Goal: Task Accomplishment & Management: Manage account settings

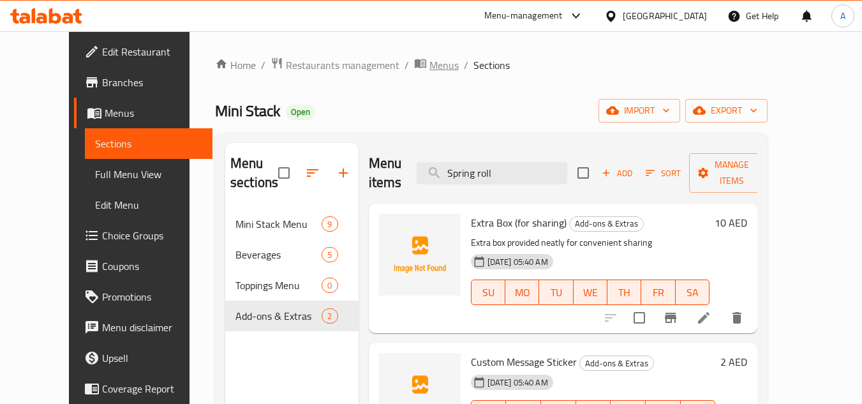
click at [429, 71] on span "Menus" at bounding box center [443, 64] width 29 height 15
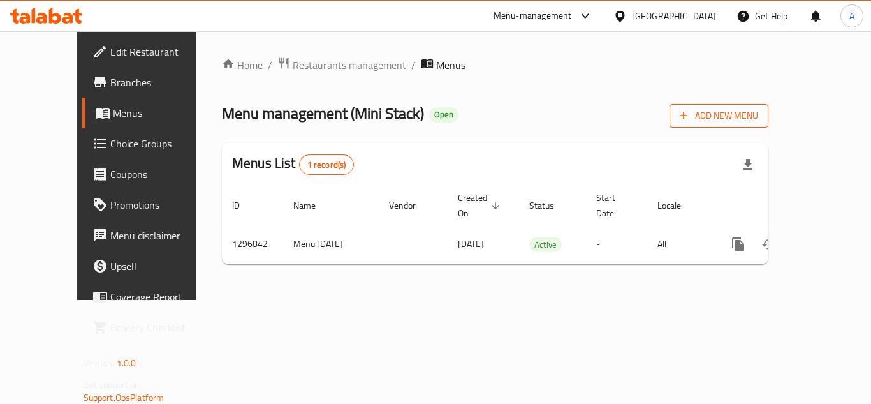
click at [769, 126] on button "Add New Menu" at bounding box center [719, 116] width 99 height 24
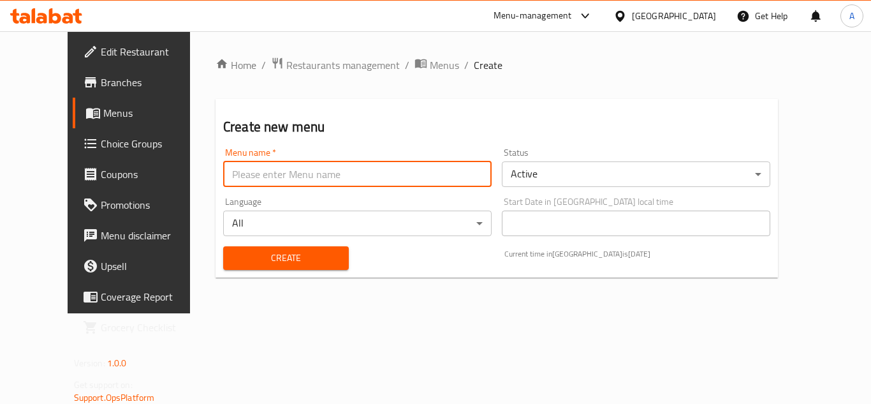
click at [378, 161] on input "text" at bounding box center [357, 174] width 269 height 26
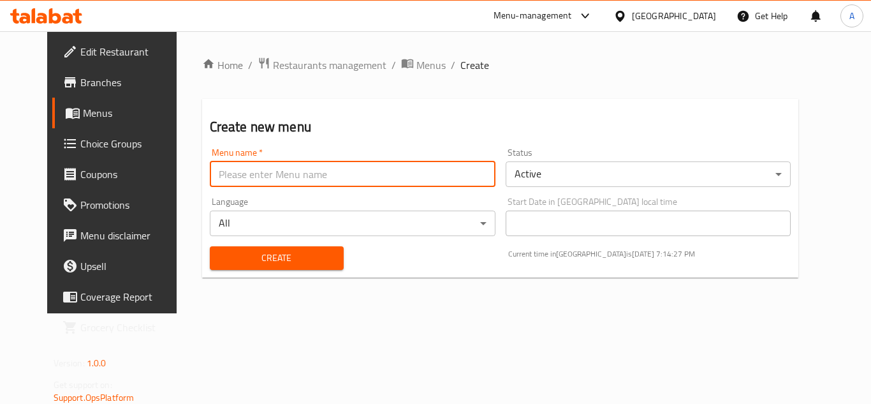
type input "rabeh"
click at [214, 244] on div "Create" at bounding box center [276, 258] width 149 height 39
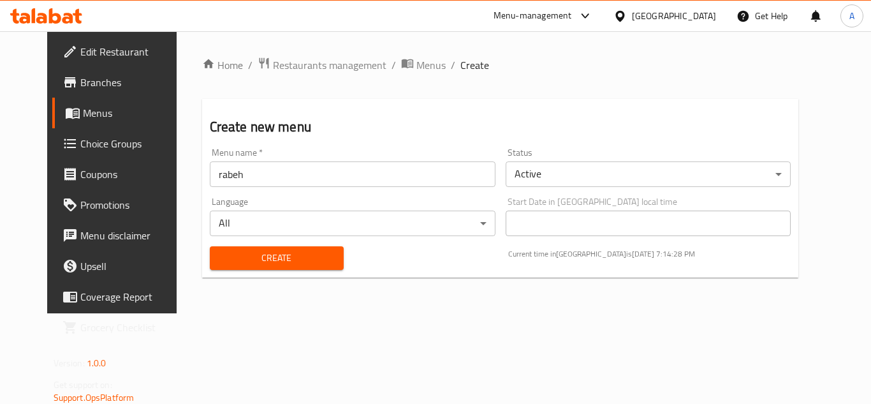
click at [246, 243] on div "Create" at bounding box center [276, 258] width 149 height 39
click at [251, 258] on span "Create" at bounding box center [277, 258] width 114 height 16
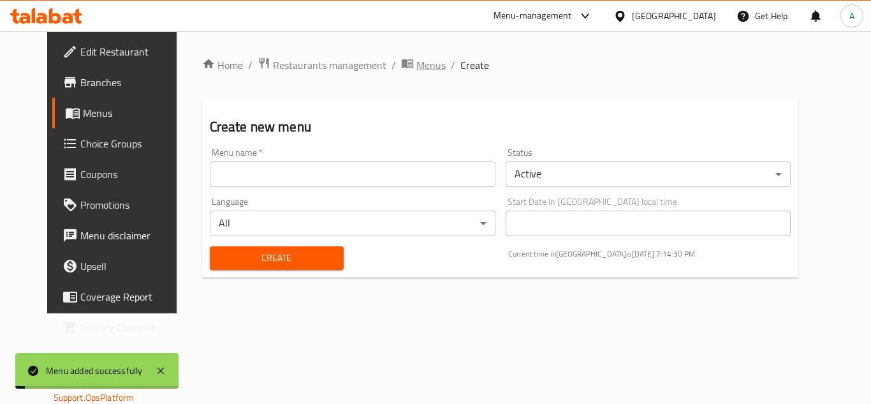
click at [417, 67] on span "Menus" at bounding box center [431, 64] width 29 height 15
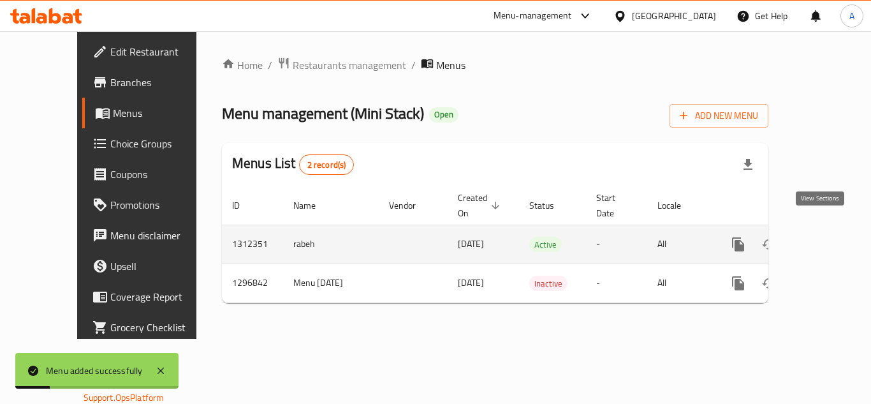
click at [823, 237] on icon "enhanced table" at bounding box center [830, 244] width 15 height 15
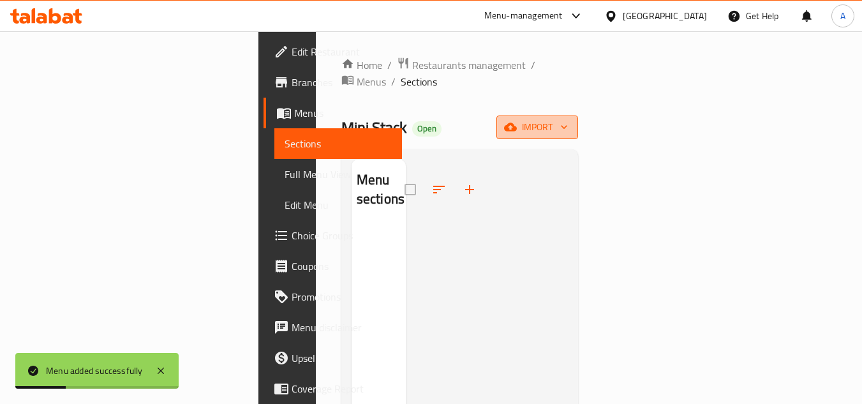
click at [568, 119] on span "import" at bounding box center [537, 127] width 61 height 16
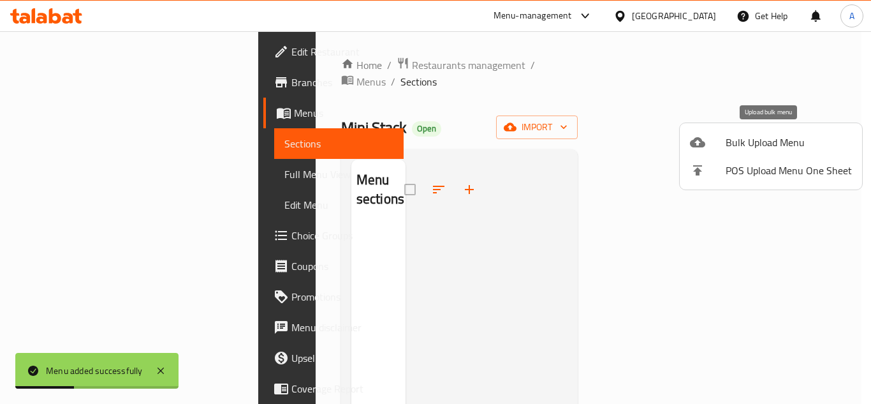
click at [749, 137] on span "Bulk Upload Menu" at bounding box center [789, 142] width 126 height 15
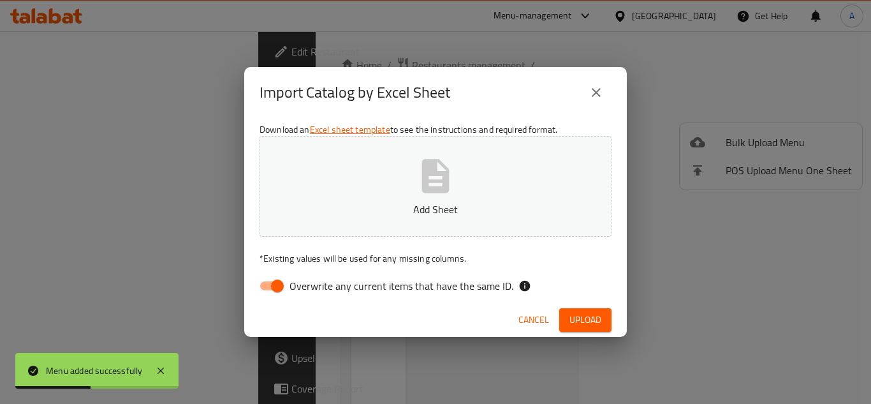
click at [286, 286] on input "Overwrite any current items that have the same ID." at bounding box center [277, 286] width 73 height 24
checkbox input "false"
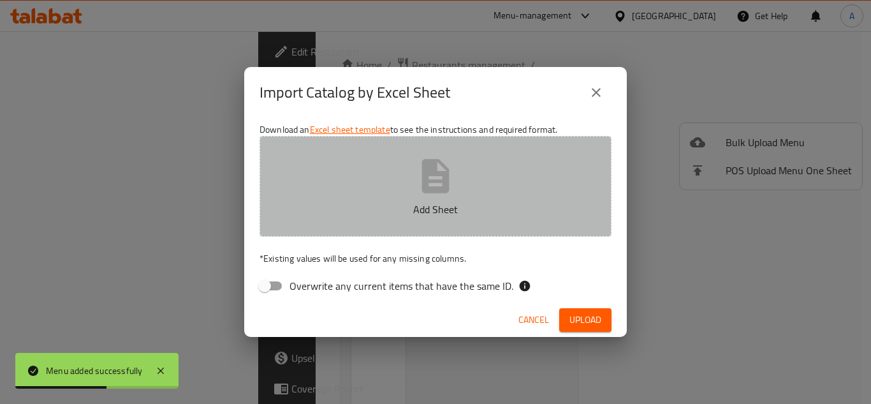
click at [362, 177] on button "Add Sheet" at bounding box center [436, 186] width 352 height 101
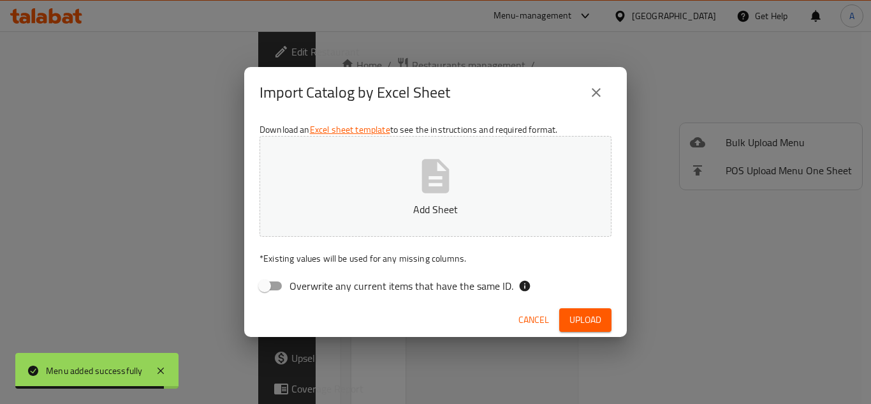
click at [598, 82] on button "close" at bounding box center [596, 92] width 31 height 31
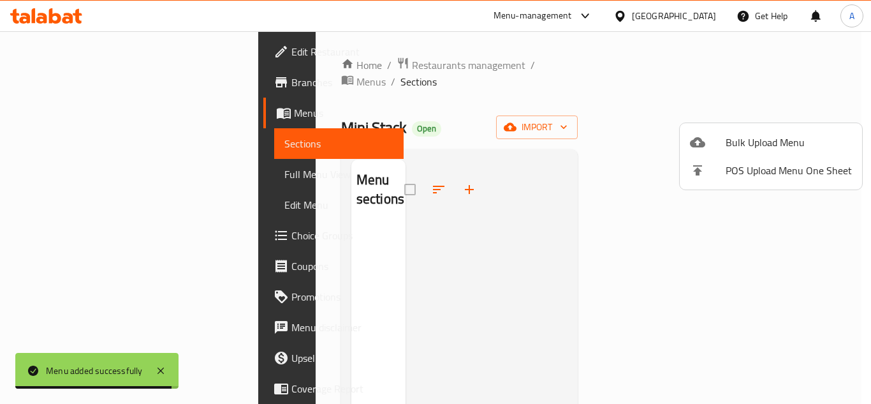
click at [389, 72] on div at bounding box center [435, 202] width 871 height 404
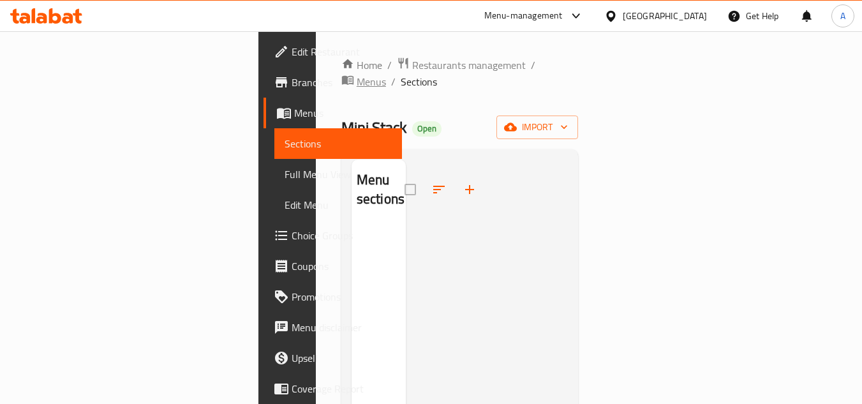
click at [386, 74] on span "Menus" at bounding box center [371, 81] width 29 height 15
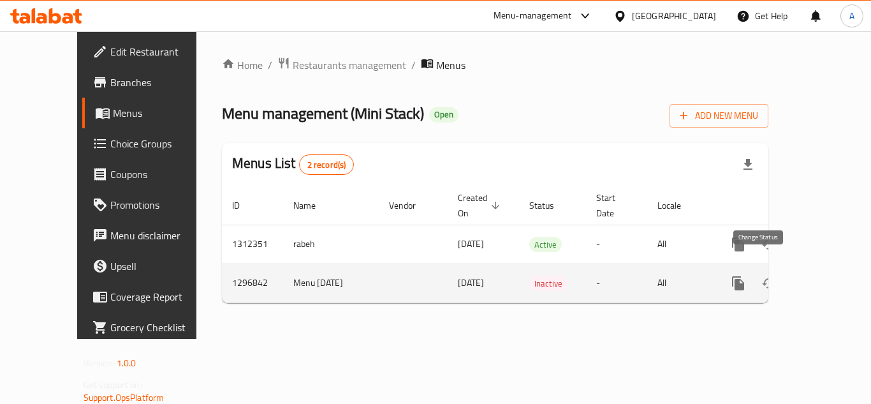
click at [762, 276] on icon "enhanced table" at bounding box center [769, 283] width 15 height 15
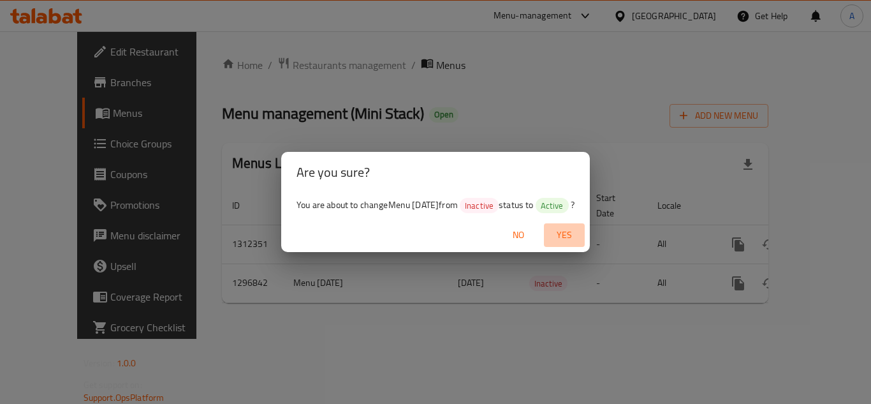
click at [569, 231] on span "Yes" at bounding box center [564, 235] width 31 height 16
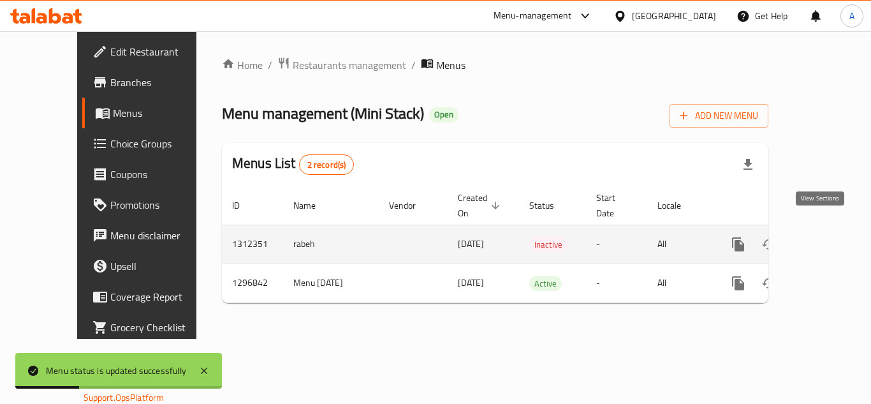
click at [829, 229] on link "enhanced table" at bounding box center [830, 244] width 31 height 31
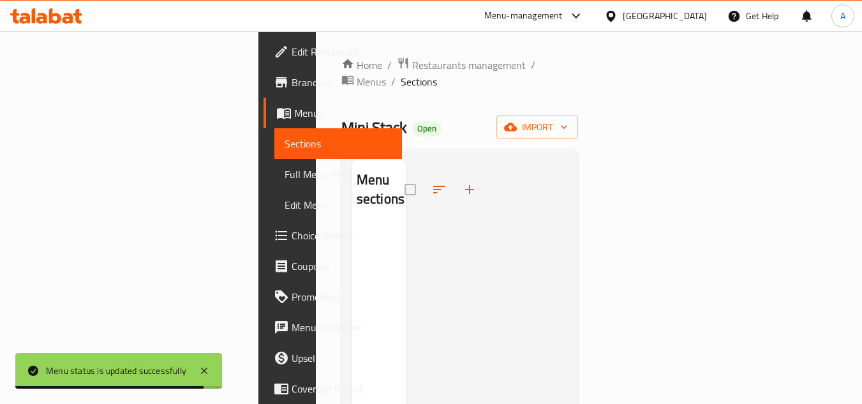
click at [579, 115] on div "Mini Stack Open import" at bounding box center [459, 127] width 237 height 24
click at [578, 115] on button "import" at bounding box center [537, 127] width 82 height 24
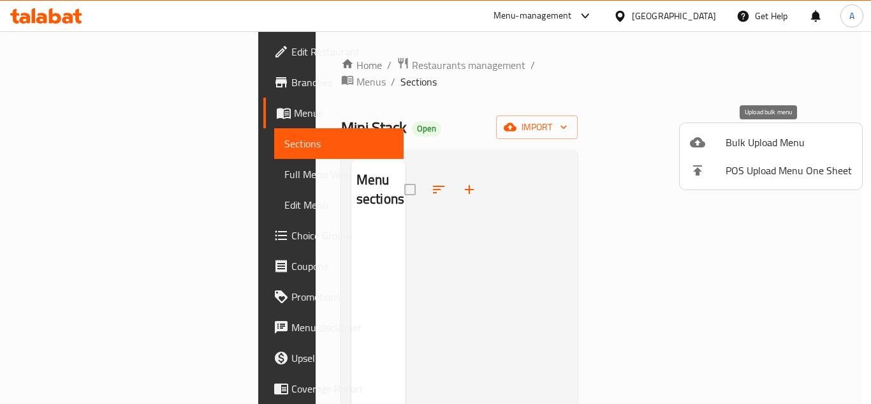
click at [751, 131] on li "Bulk Upload Menu" at bounding box center [771, 142] width 182 height 28
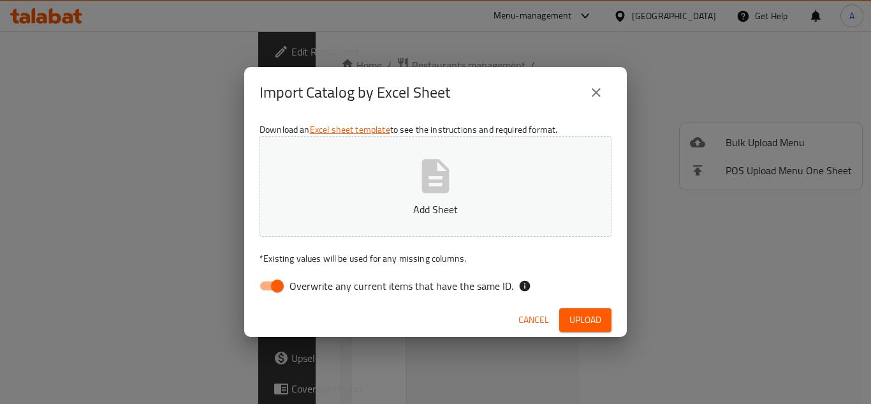
click at [297, 286] on span "Overwrite any current items that have the same ID." at bounding box center [402, 285] width 224 height 15
click at [297, 286] on input "Overwrite any current items that have the same ID." at bounding box center [277, 286] width 73 height 24
checkbox input "false"
click at [378, 192] on button "Add Sheet" at bounding box center [436, 186] width 352 height 101
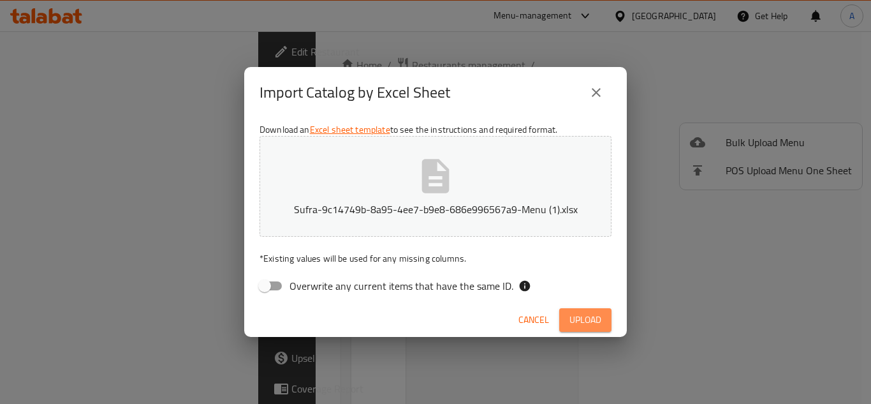
click at [605, 311] on button "Upload" at bounding box center [585, 320] width 52 height 24
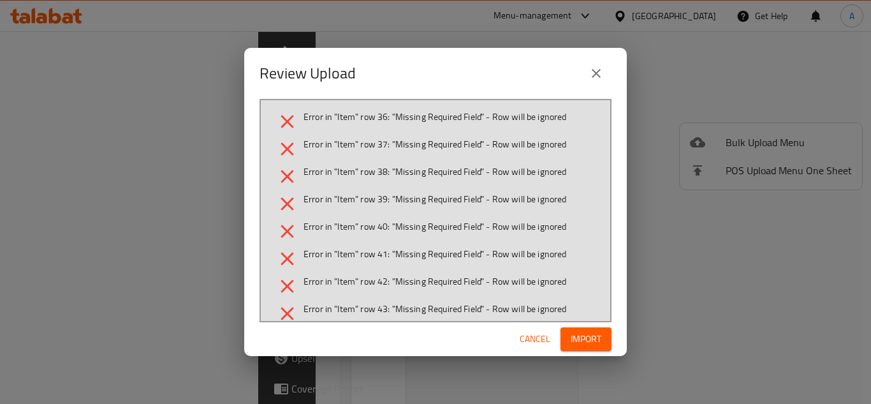
click at [522, 337] on span "Cancel" at bounding box center [535, 339] width 31 height 16
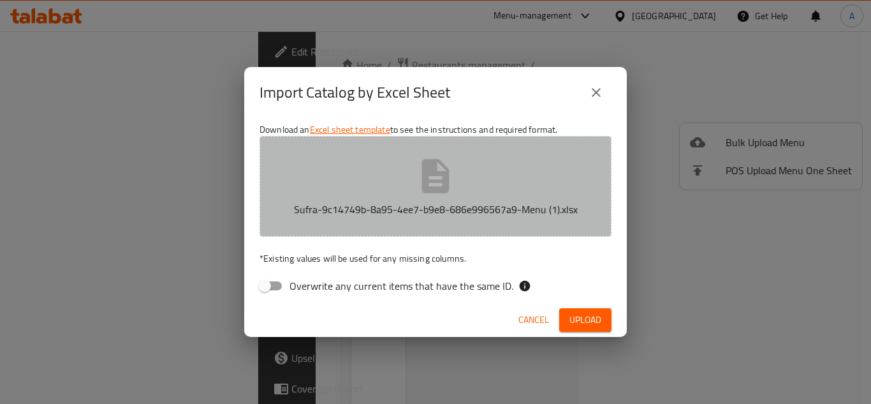
click at [487, 198] on button "Sufra-9c14749b-8a95-4ee7-b9e8-686e996567a9-Menu (1).xlsx" at bounding box center [436, 186] width 352 height 101
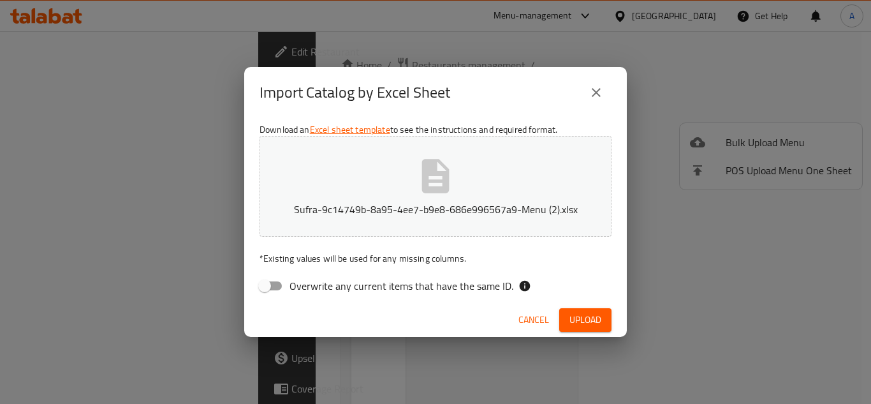
click at [589, 313] on span "Upload" at bounding box center [586, 320] width 32 height 16
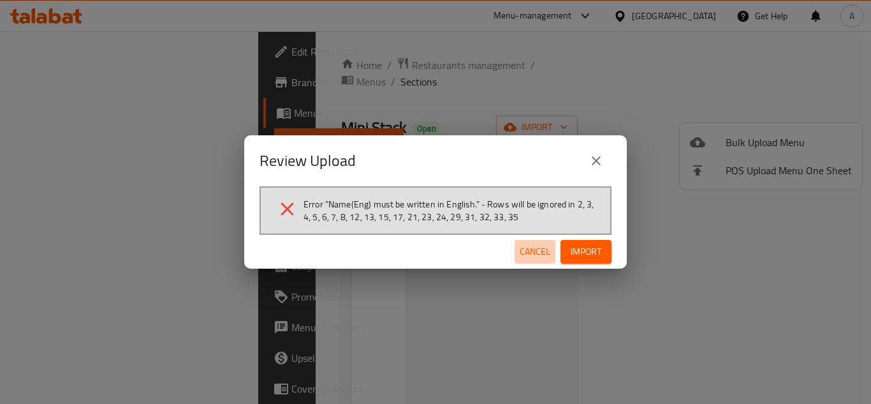
click at [529, 246] on span "Cancel" at bounding box center [535, 252] width 31 height 16
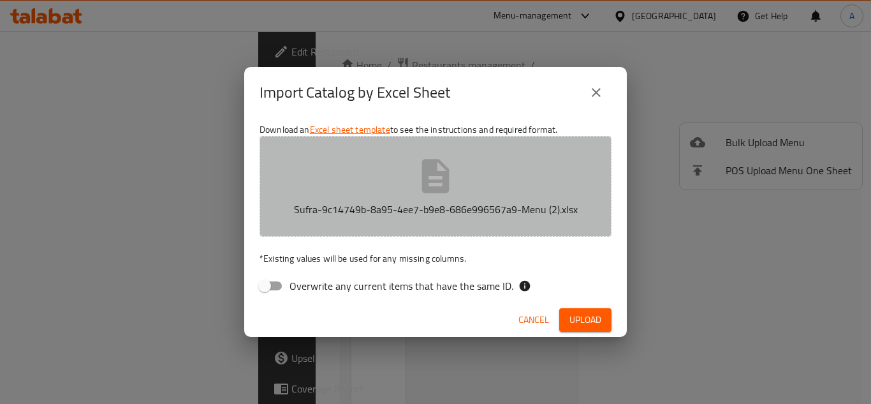
click at [435, 178] on icon "button" at bounding box center [435, 176] width 41 height 41
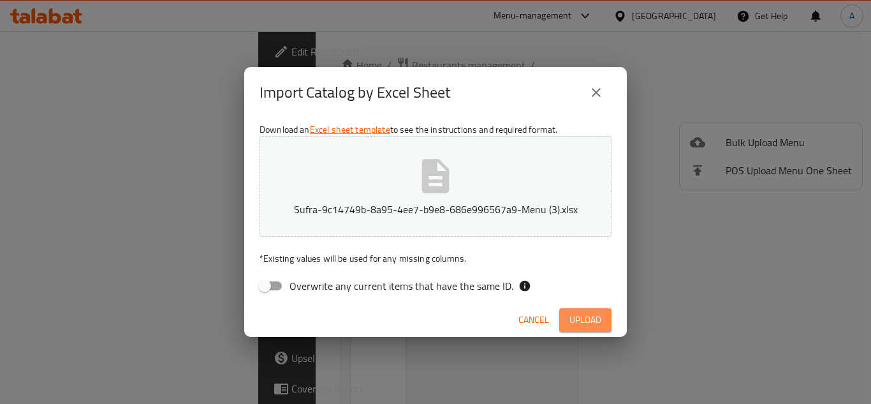
click at [588, 315] on span "Upload" at bounding box center [586, 320] width 32 height 16
click at [406, 195] on button "Sufra-9c14749b-8a95-4ee7-b9e8-686e996567a9-Menu (3).xlsx" at bounding box center [436, 186] width 352 height 101
click at [588, 323] on span "Upload" at bounding box center [586, 320] width 32 height 16
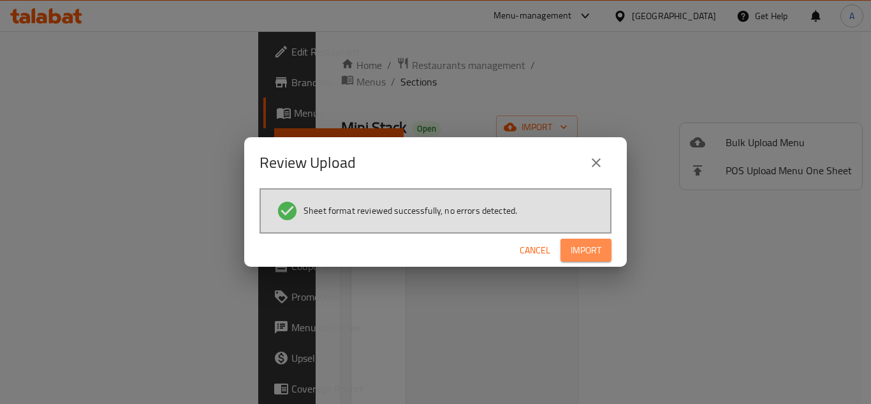
click at [601, 258] on button "Import" at bounding box center [586, 251] width 51 height 24
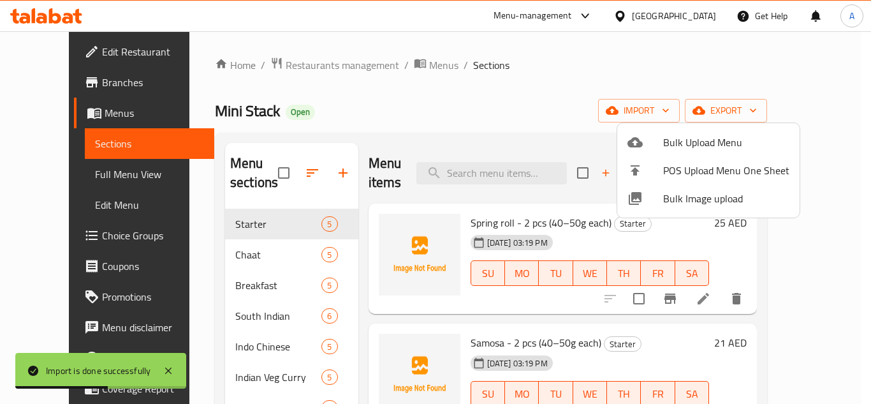
click at [236, 353] on div at bounding box center [435, 202] width 871 height 404
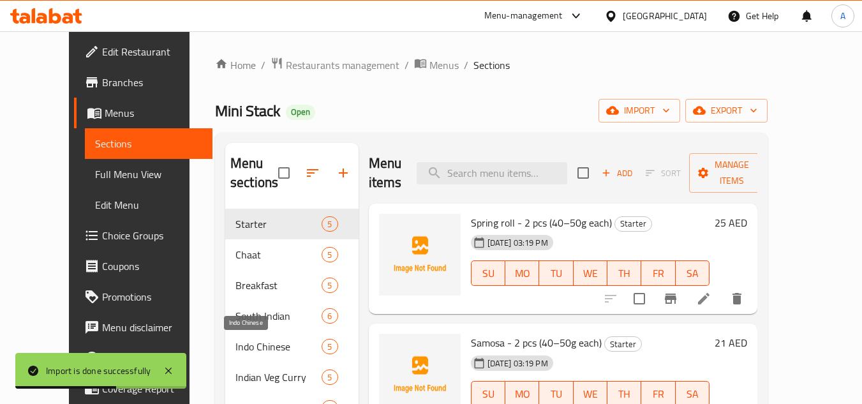
click at [236, 353] on span "Indo Chinese" at bounding box center [278, 346] width 86 height 15
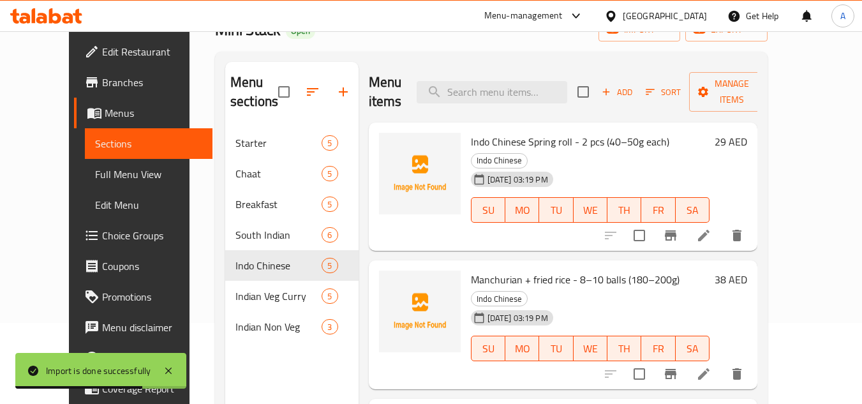
scroll to position [179, 0]
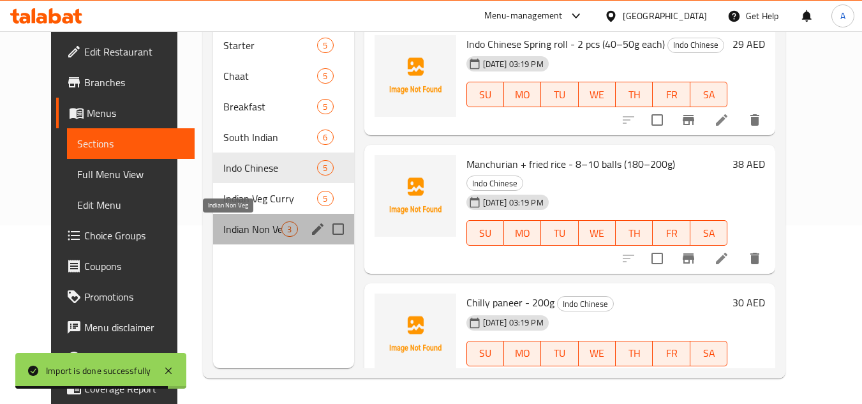
click at [236, 223] on span "Indian Non Veg" at bounding box center [252, 228] width 58 height 15
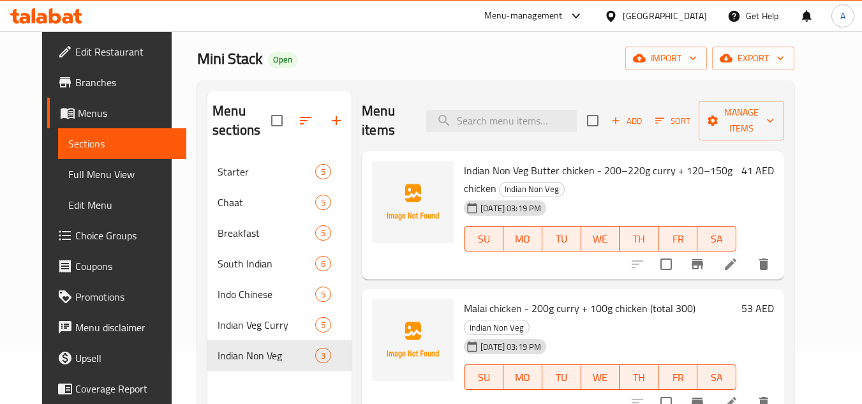
scroll to position [51, 0]
click at [77, 163] on link "Full Menu View" at bounding box center [122, 174] width 128 height 31
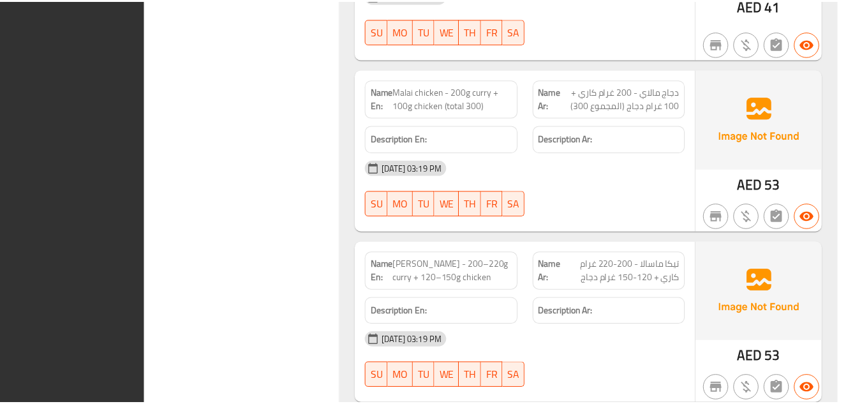
scroll to position [6089, 0]
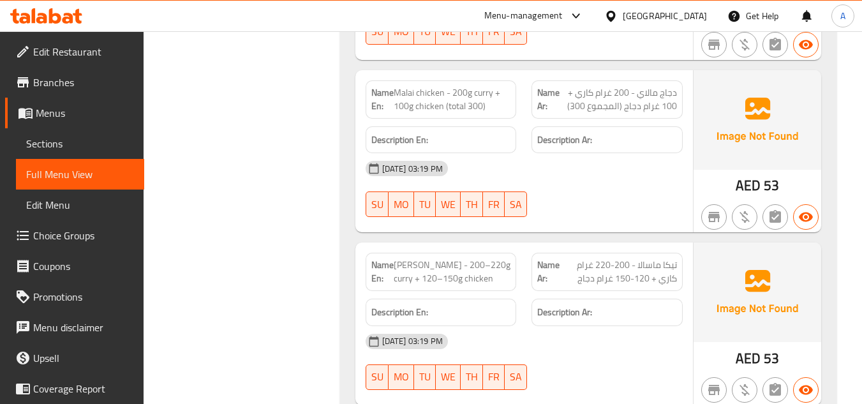
click at [26, 136] on span "Sections" at bounding box center [80, 143] width 108 height 15
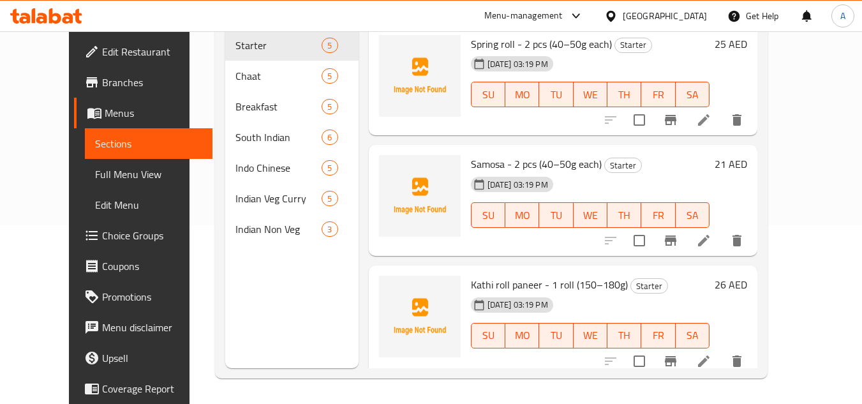
scroll to position [179, 0]
click at [105, 112] on span "Menus" at bounding box center [154, 112] width 98 height 15
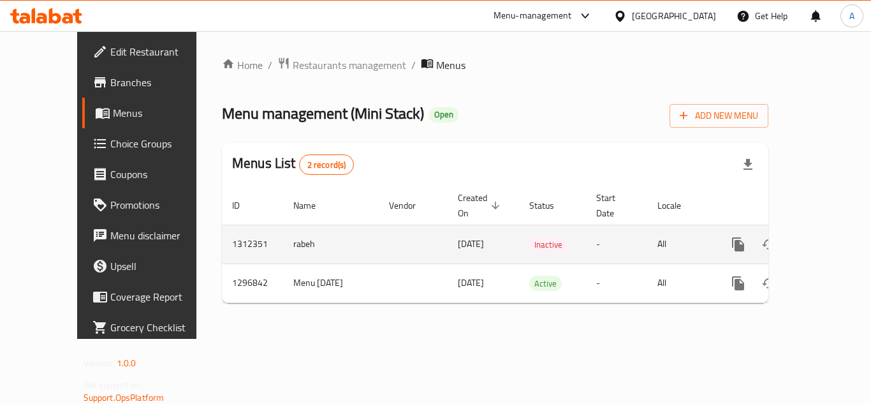
click at [222, 230] on td "1312351" at bounding box center [252, 244] width 61 height 39
copy td "1312351"
click at [823, 237] on icon "enhanced table" at bounding box center [830, 244] width 15 height 15
